Goal: Information Seeking & Learning: Learn about a topic

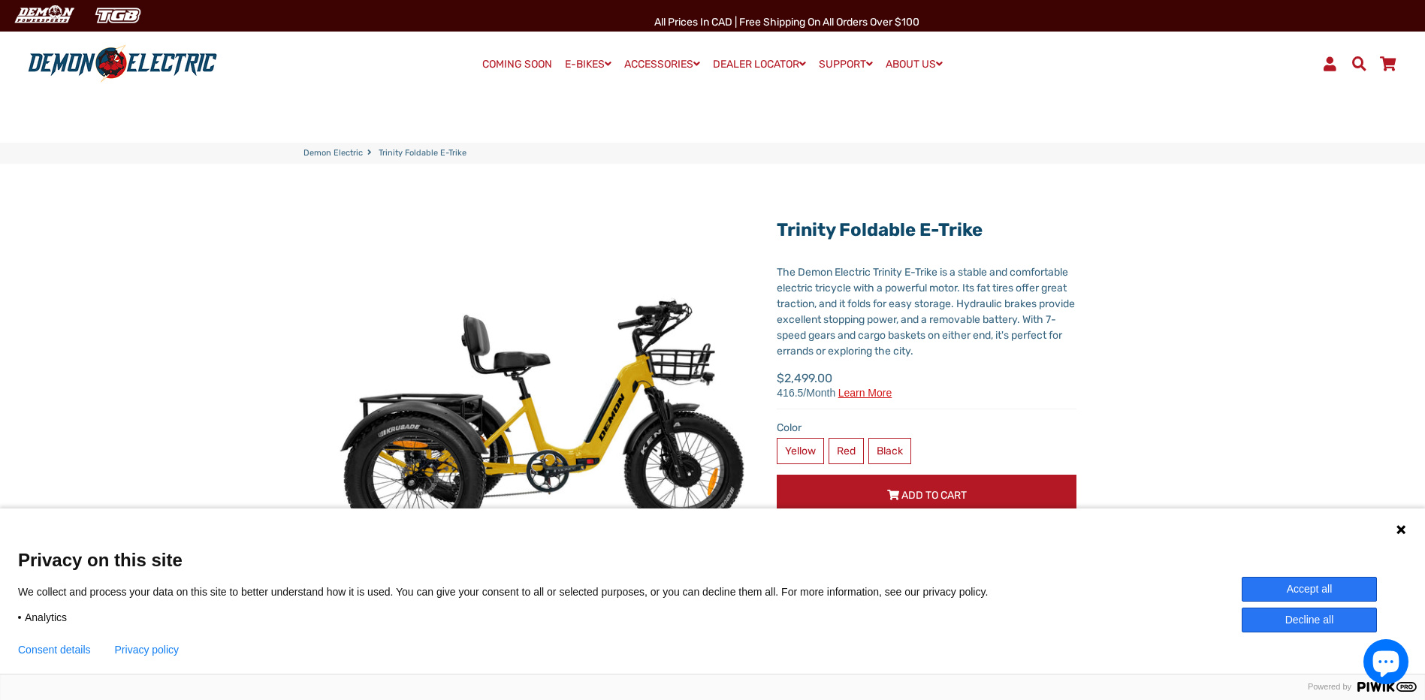
scroll to position [75, 0]
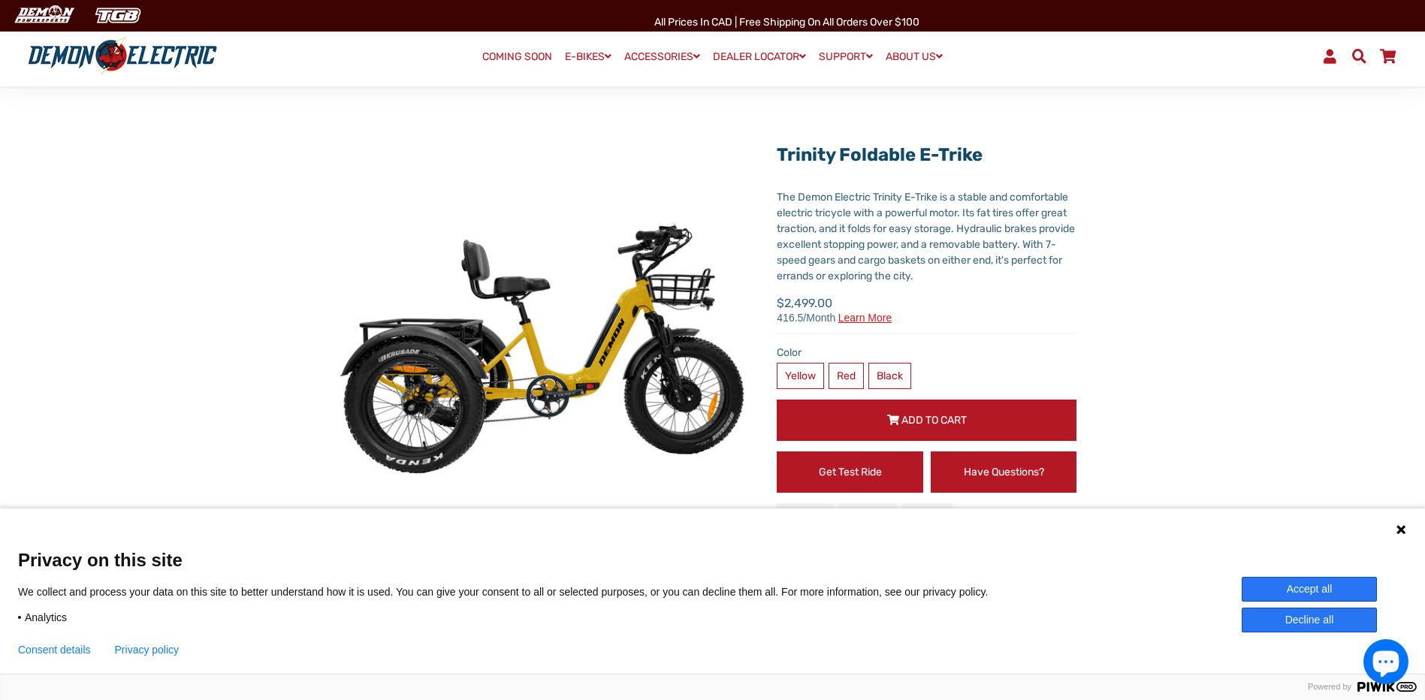
click at [1282, 584] on button "Accept all" at bounding box center [1309, 589] width 135 height 25
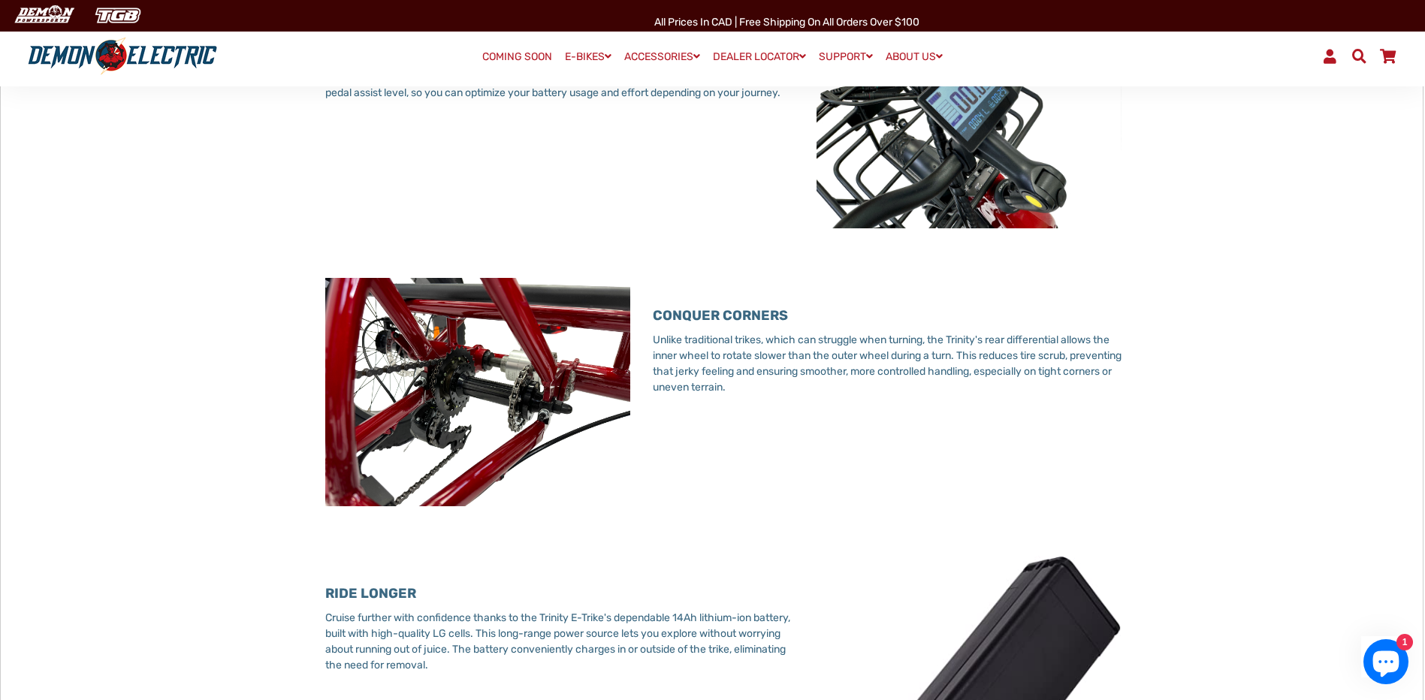
scroll to position [1869, 0]
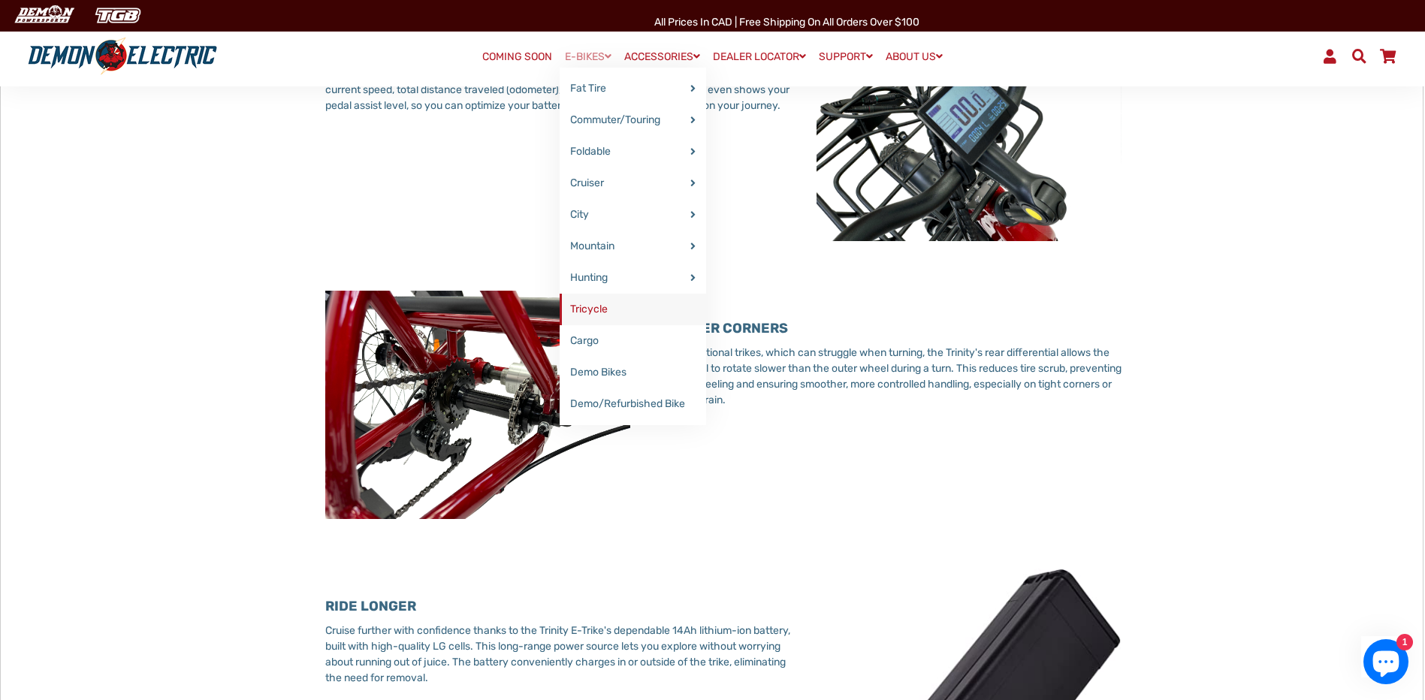
click at [586, 309] on link "Tricycle" at bounding box center [633, 310] width 146 height 32
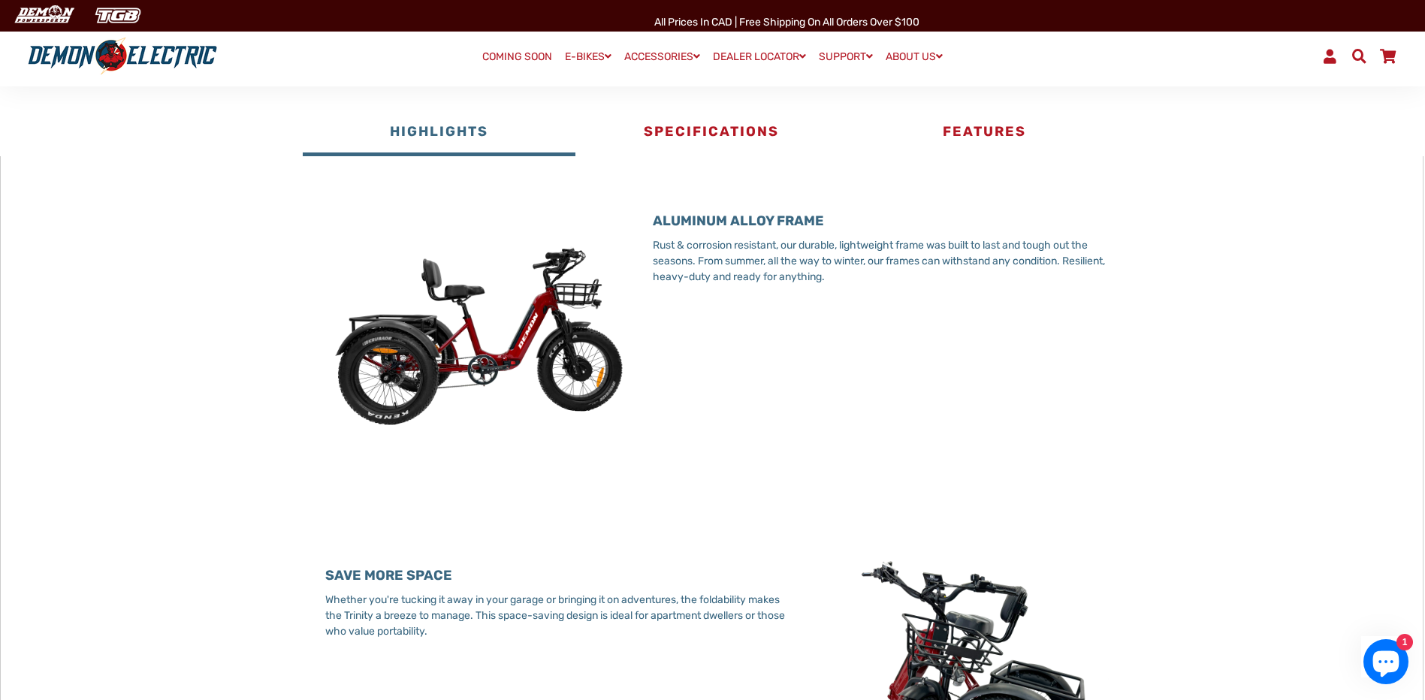
scroll to position [676, 0]
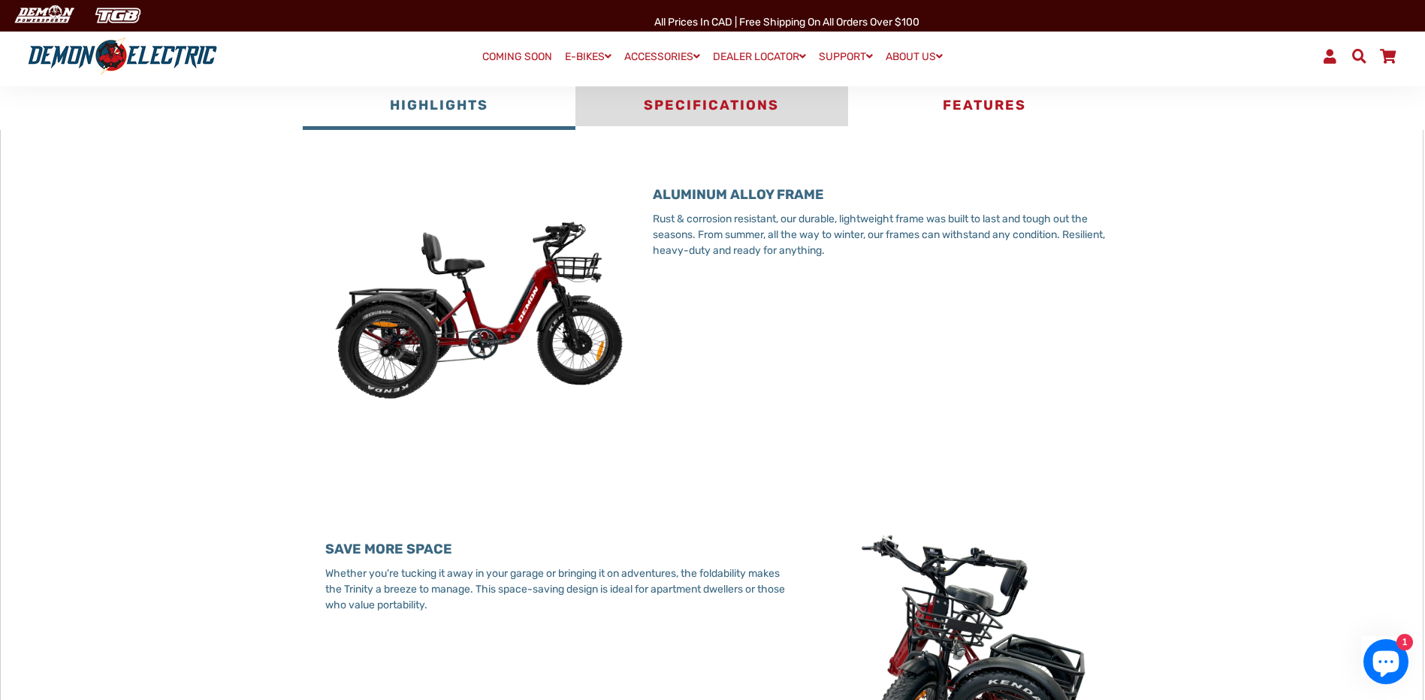
click at [737, 95] on button "Specifications" at bounding box center [711, 107] width 273 height 45
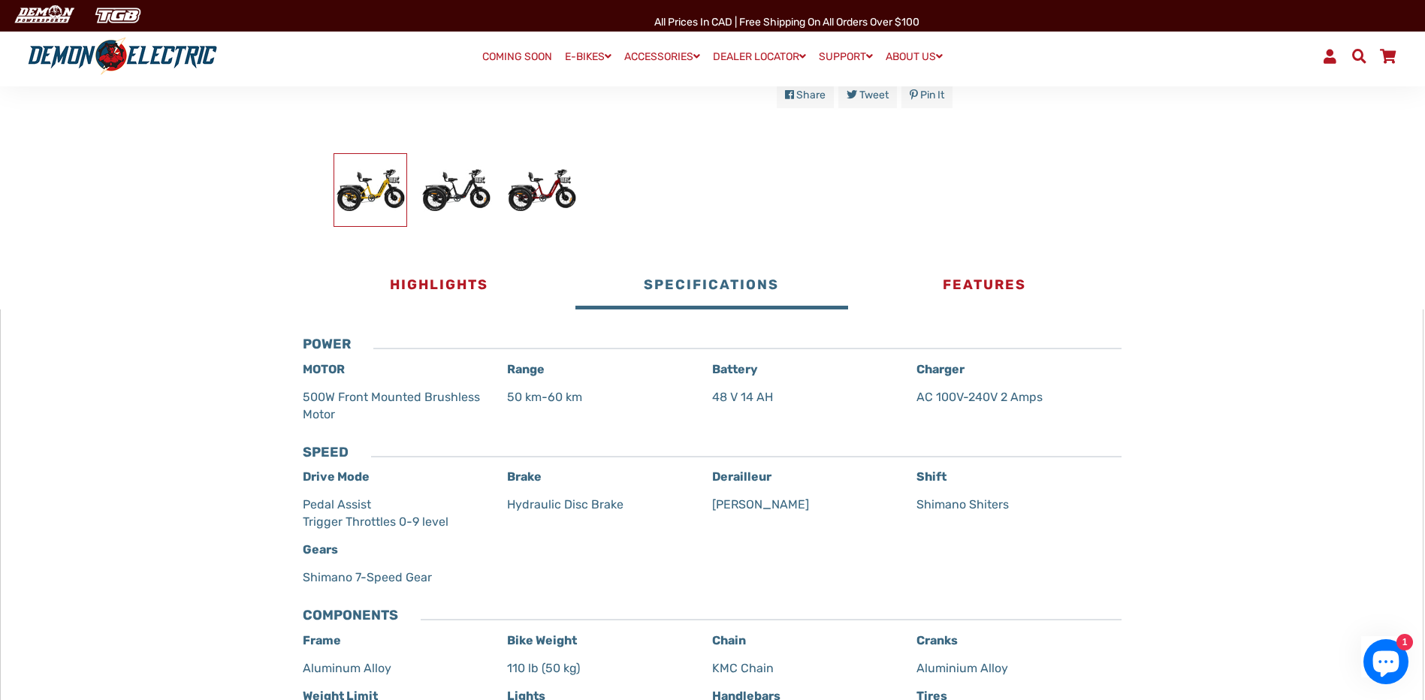
scroll to position [376, 0]
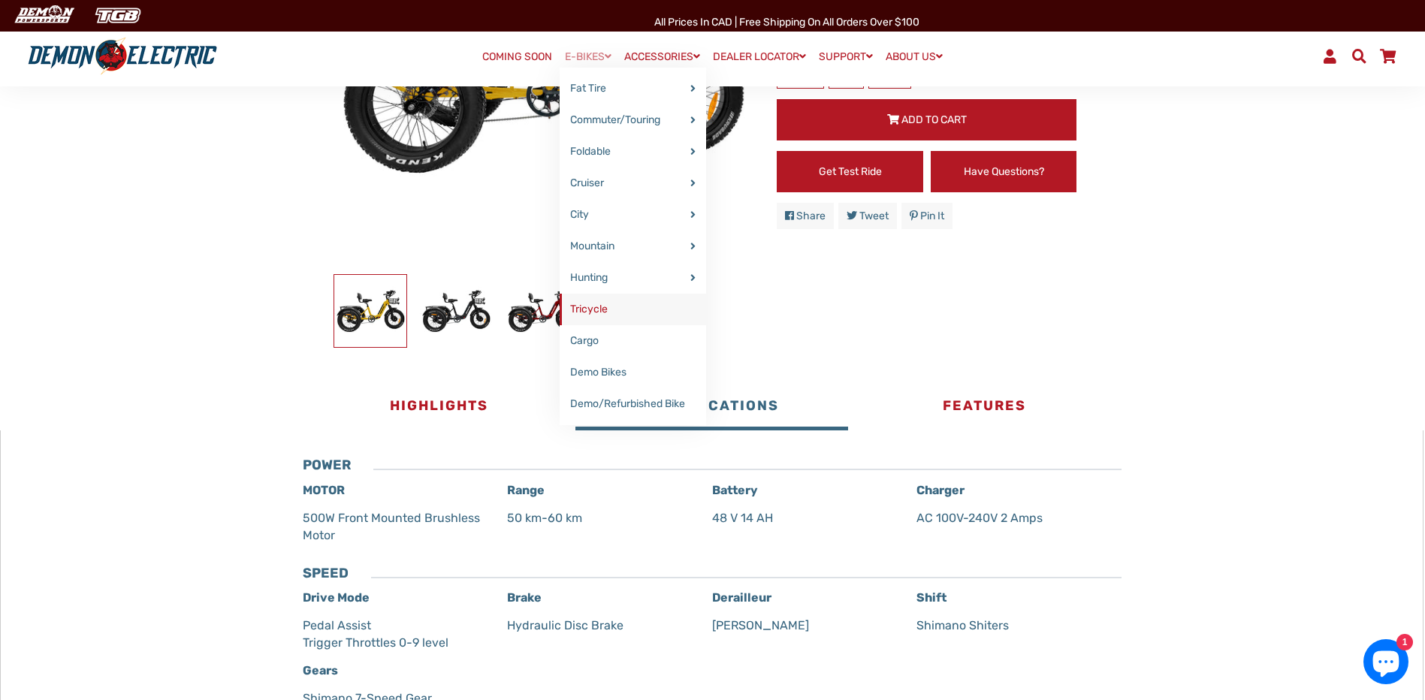
click at [583, 310] on link "Tricycle" at bounding box center [633, 310] width 146 height 32
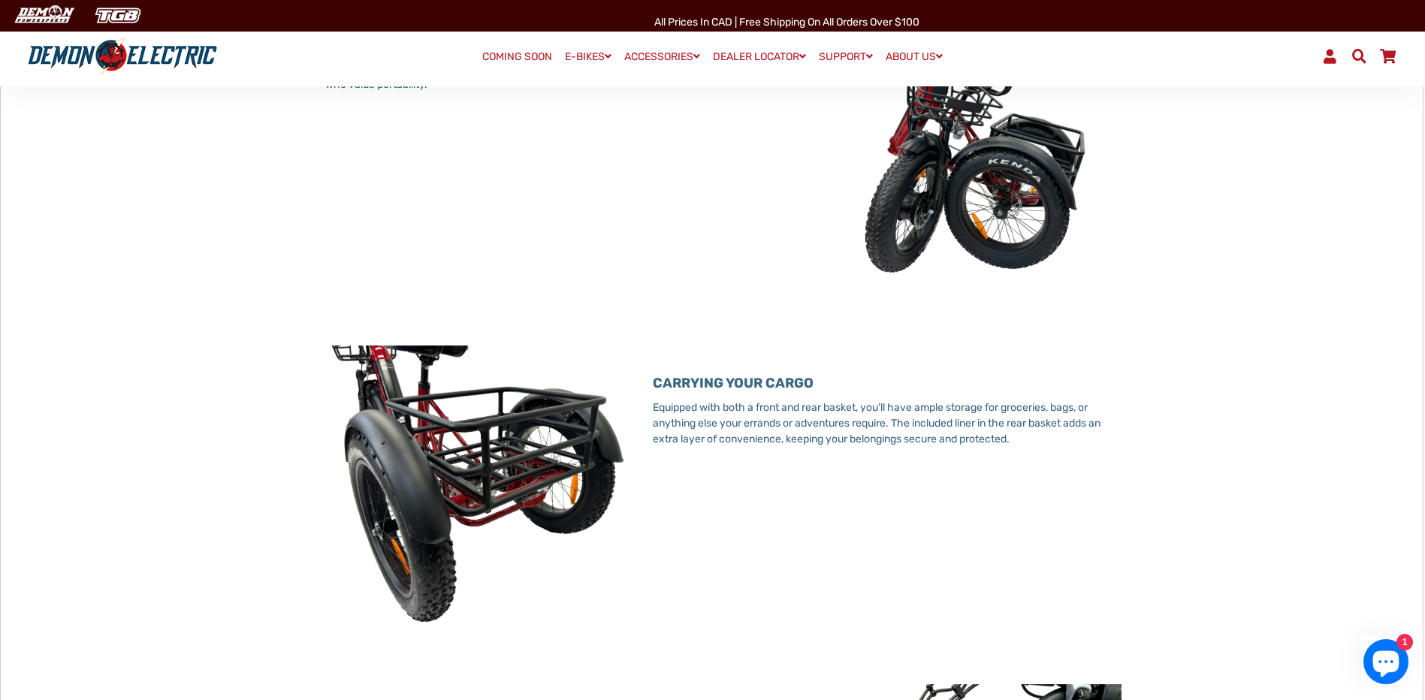
scroll to position [1202, 0]
